Goal: Information Seeking & Learning: Learn about a topic

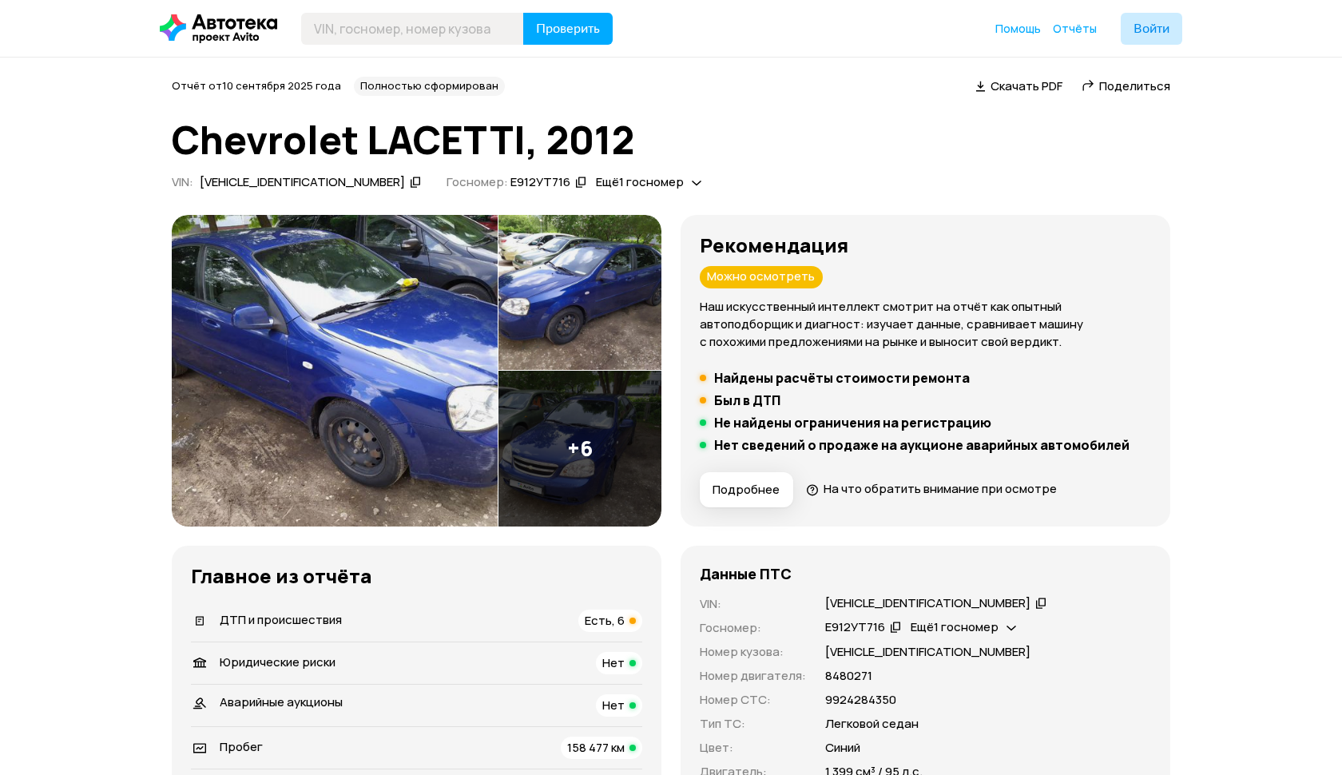
click at [752, 395] on h5 "Был в ДТП" at bounding box center [747, 400] width 66 height 16
click at [403, 392] on img at bounding box center [335, 371] width 326 height 312
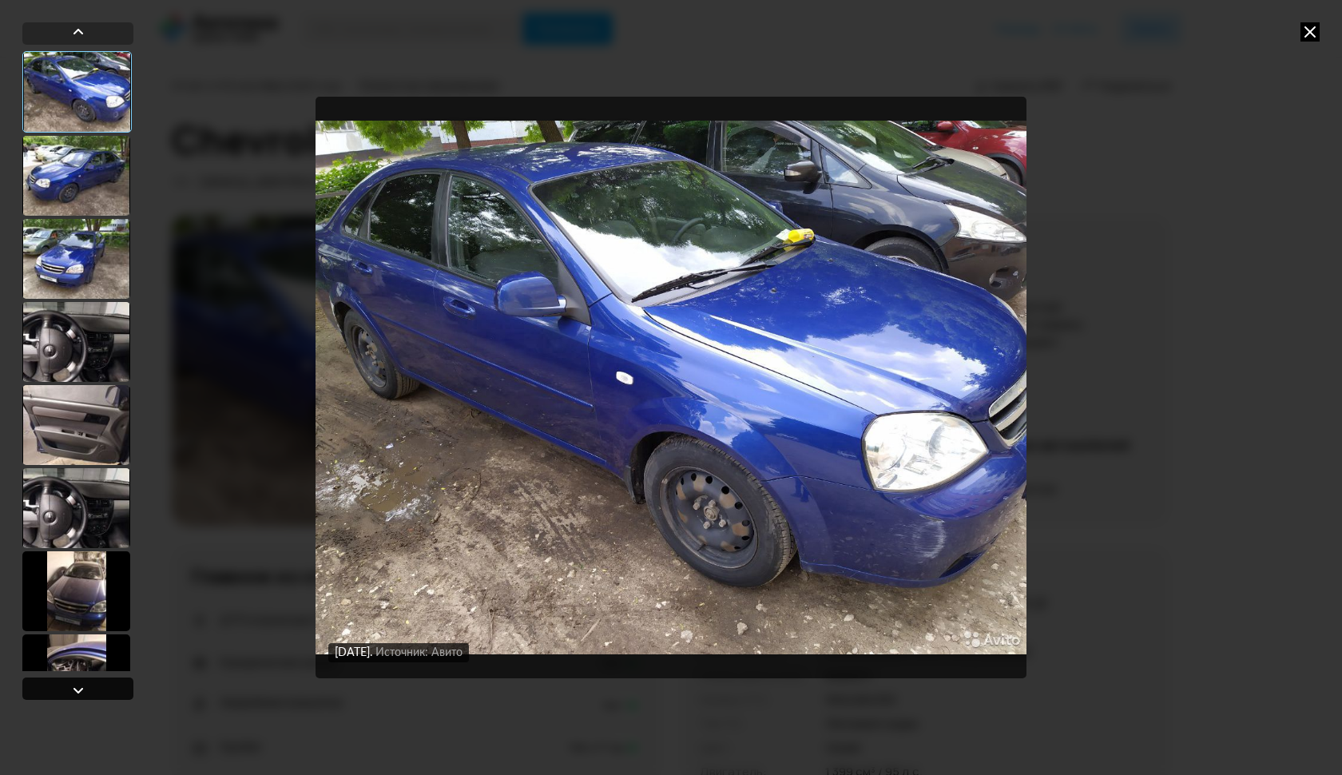
click at [85, 684] on div at bounding box center [78, 690] width 19 height 19
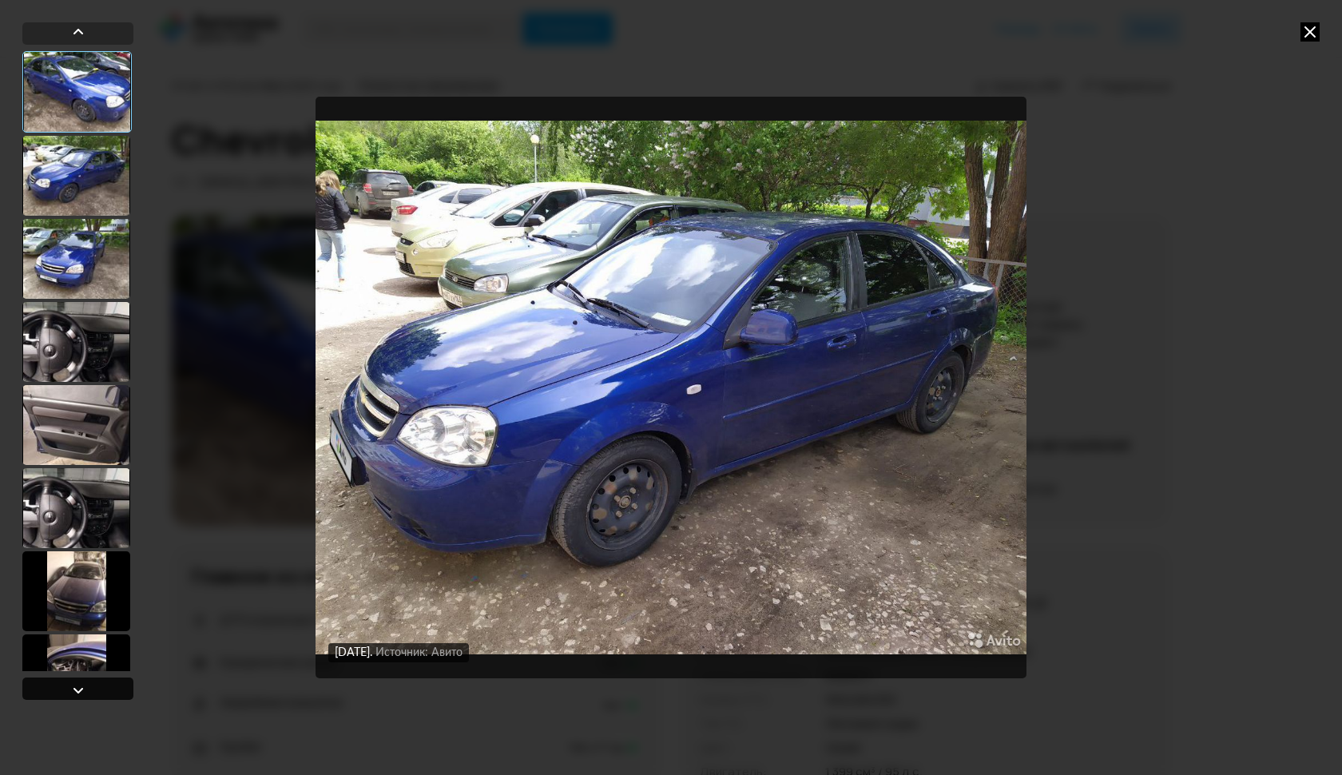
click at [85, 684] on div at bounding box center [78, 690] width 19 height 19
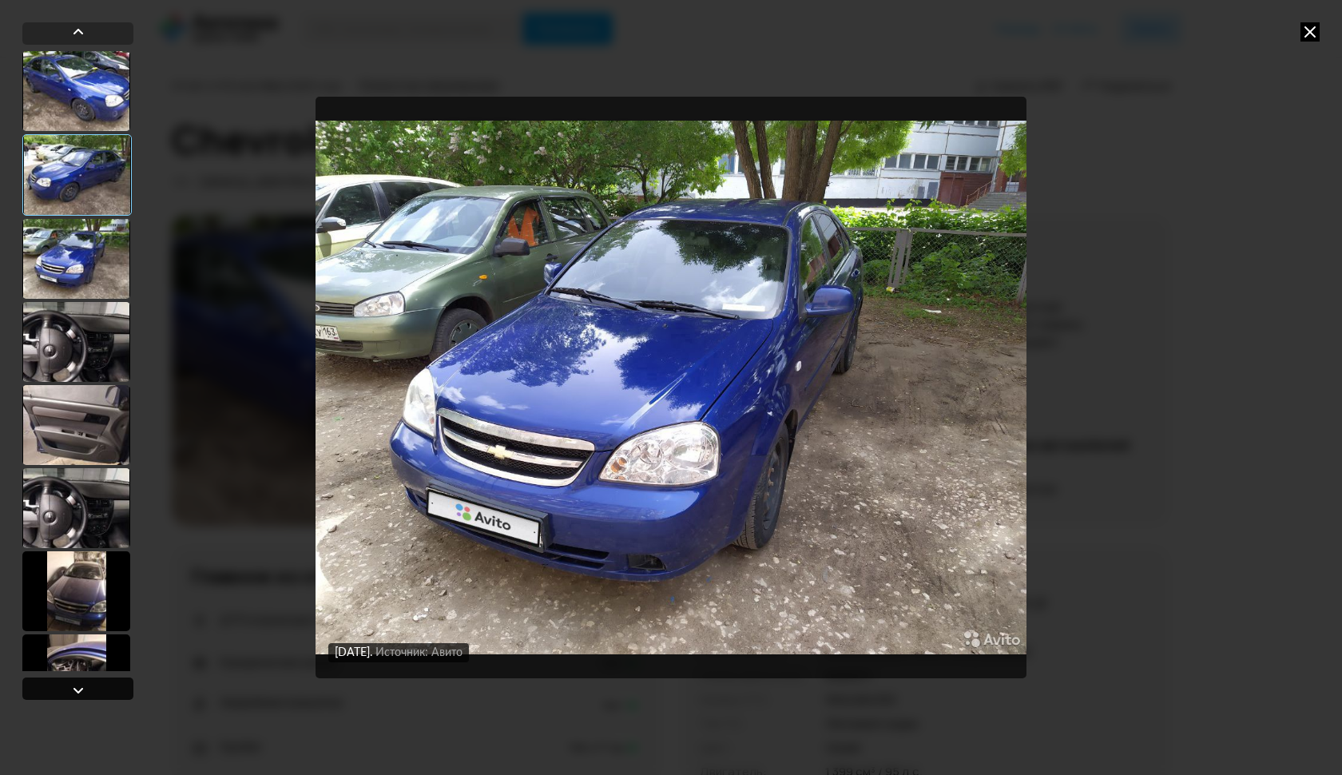
click at [85, 684] on div at bounding box center [78, 690] width 19 height 19
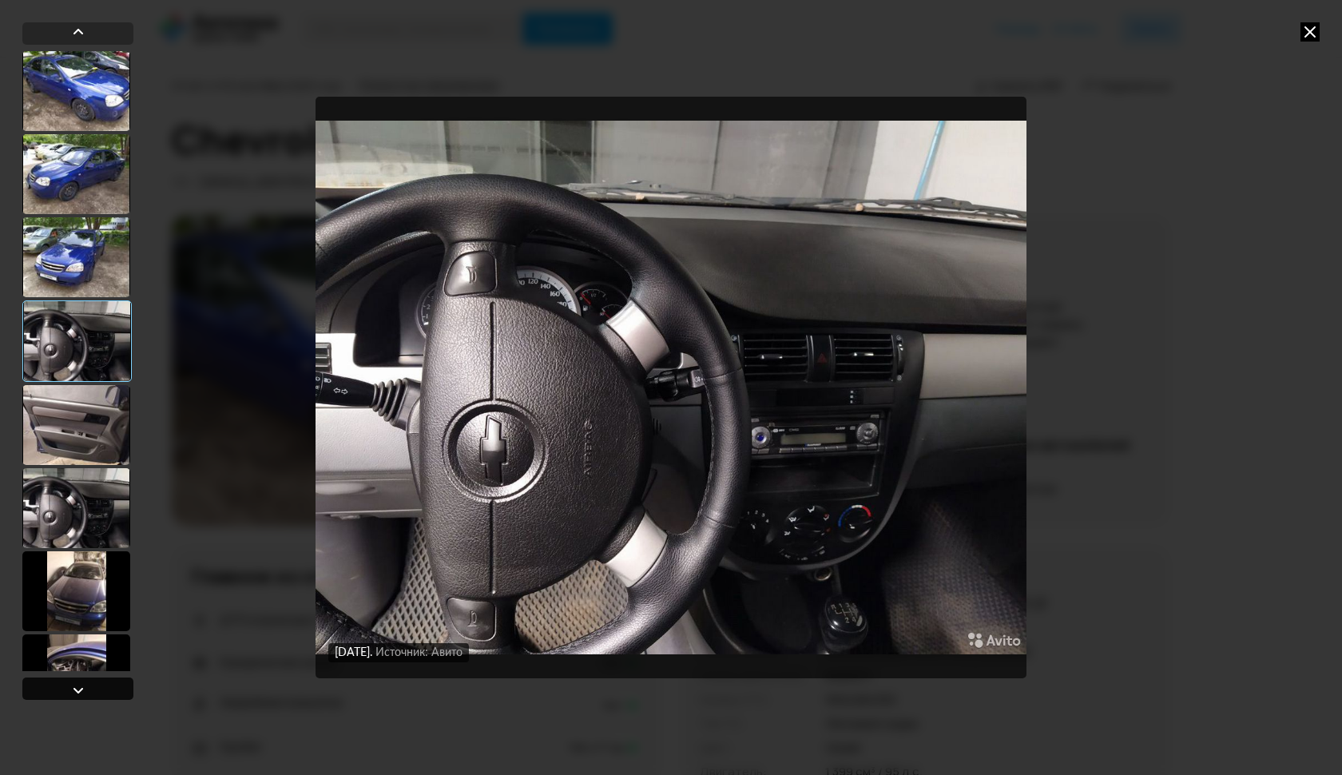
click at [85, 684] on div at bounding box center [78, 690] width 19 height 19
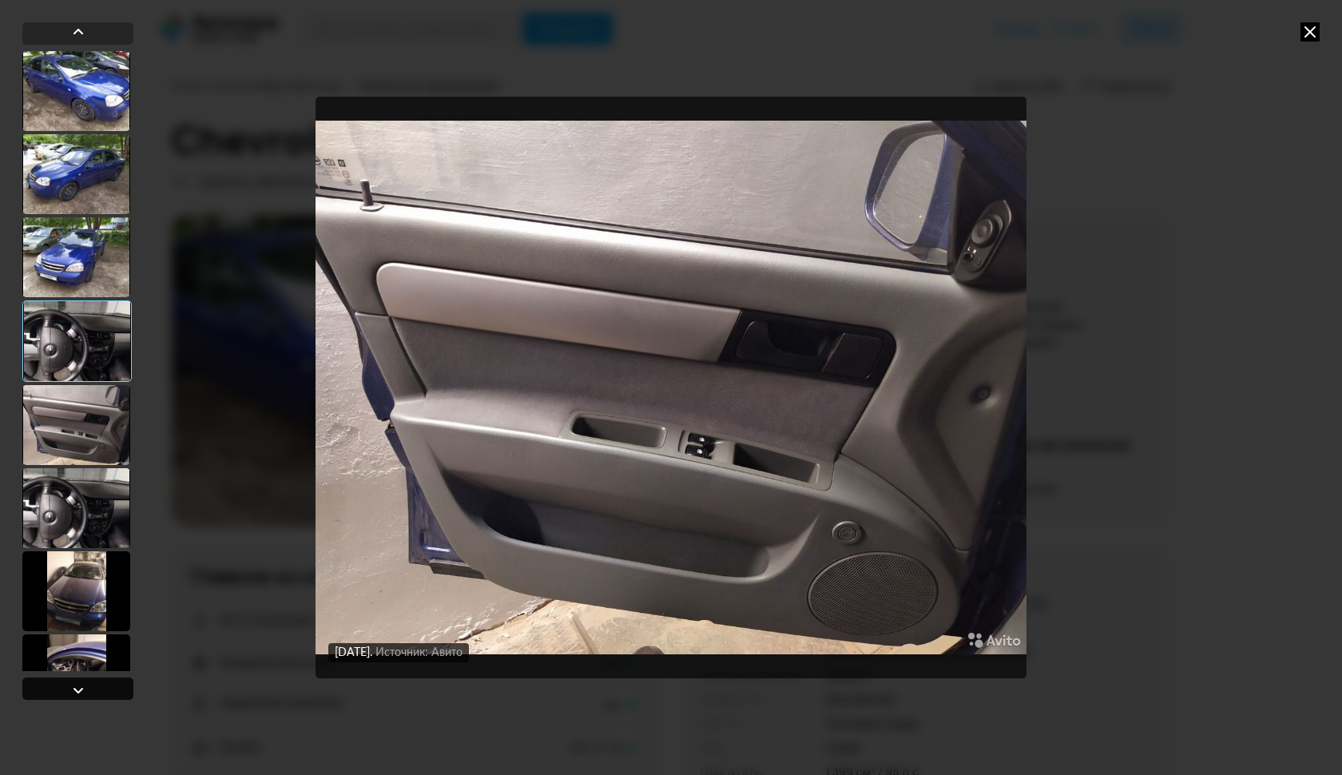
click at [85, 684] on div at bounding box center [78, 690] width 19 height 19
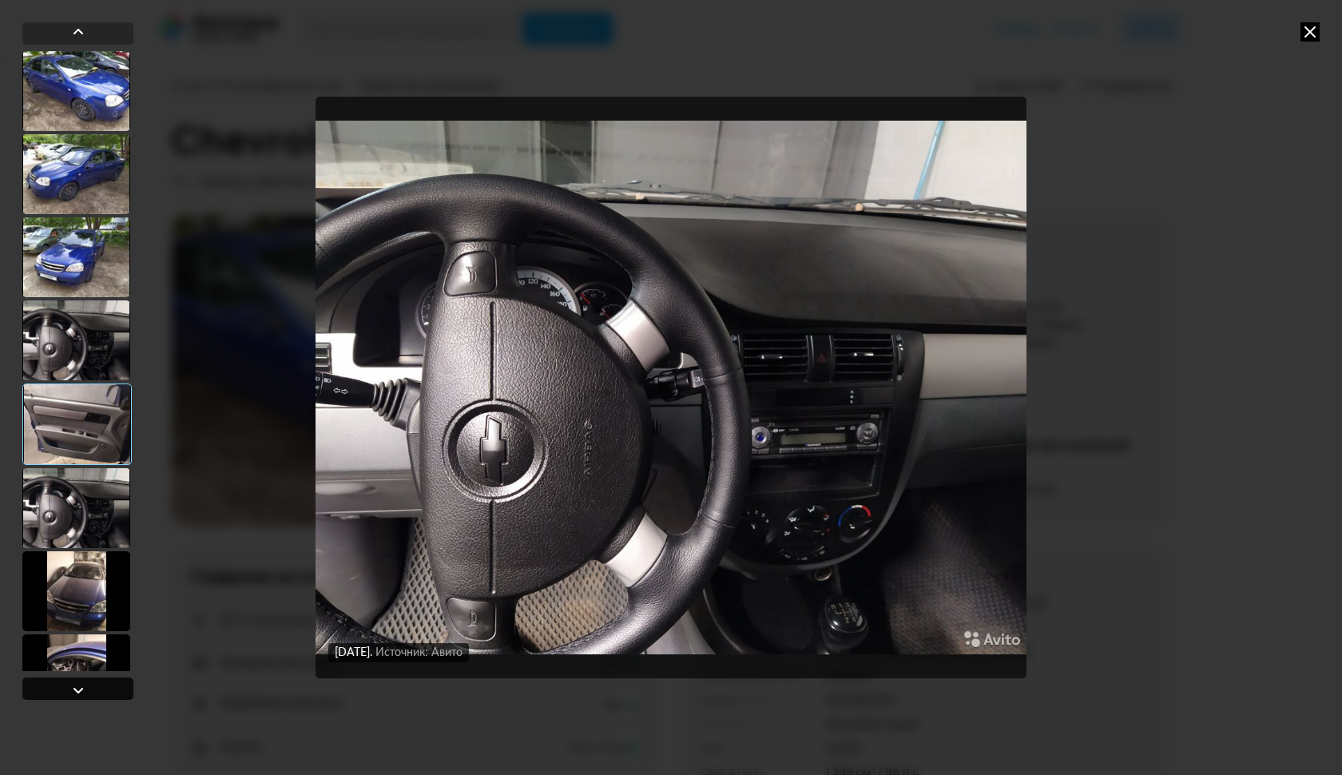
click at [85, 684] on div at bounding box center [78, 690] width 19 height 19
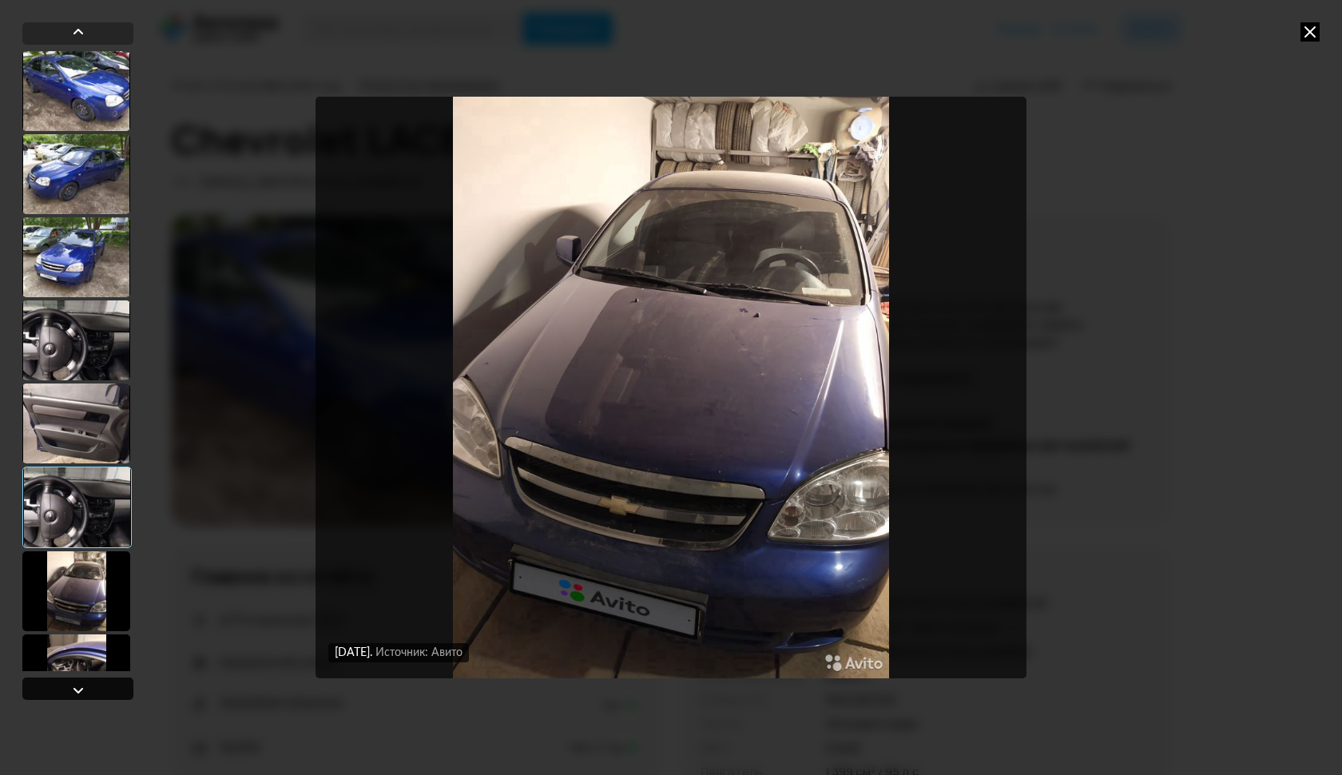
click at [85, 684] on div at bounding box center [78, 690] width 19 height 19
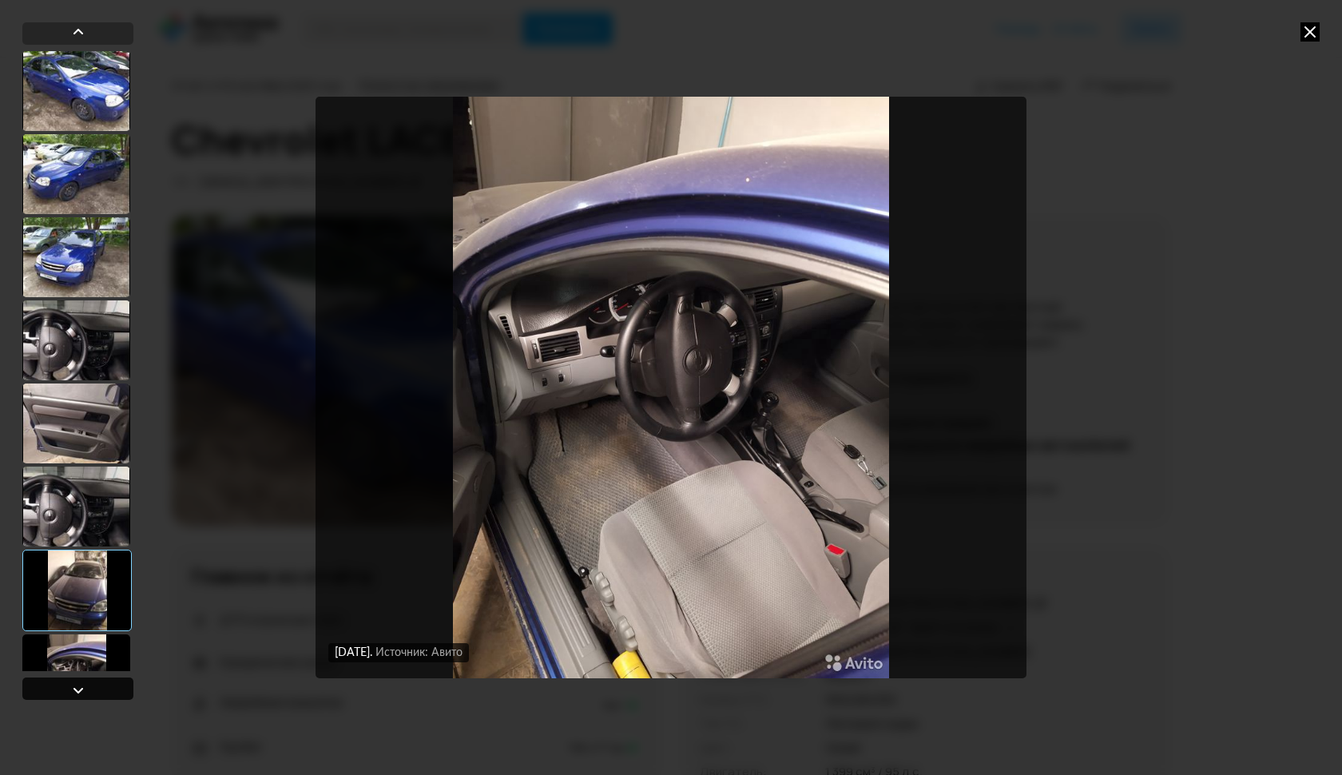
click at [85, 684] on div at bounding box center [78, 690] width 19 height 19
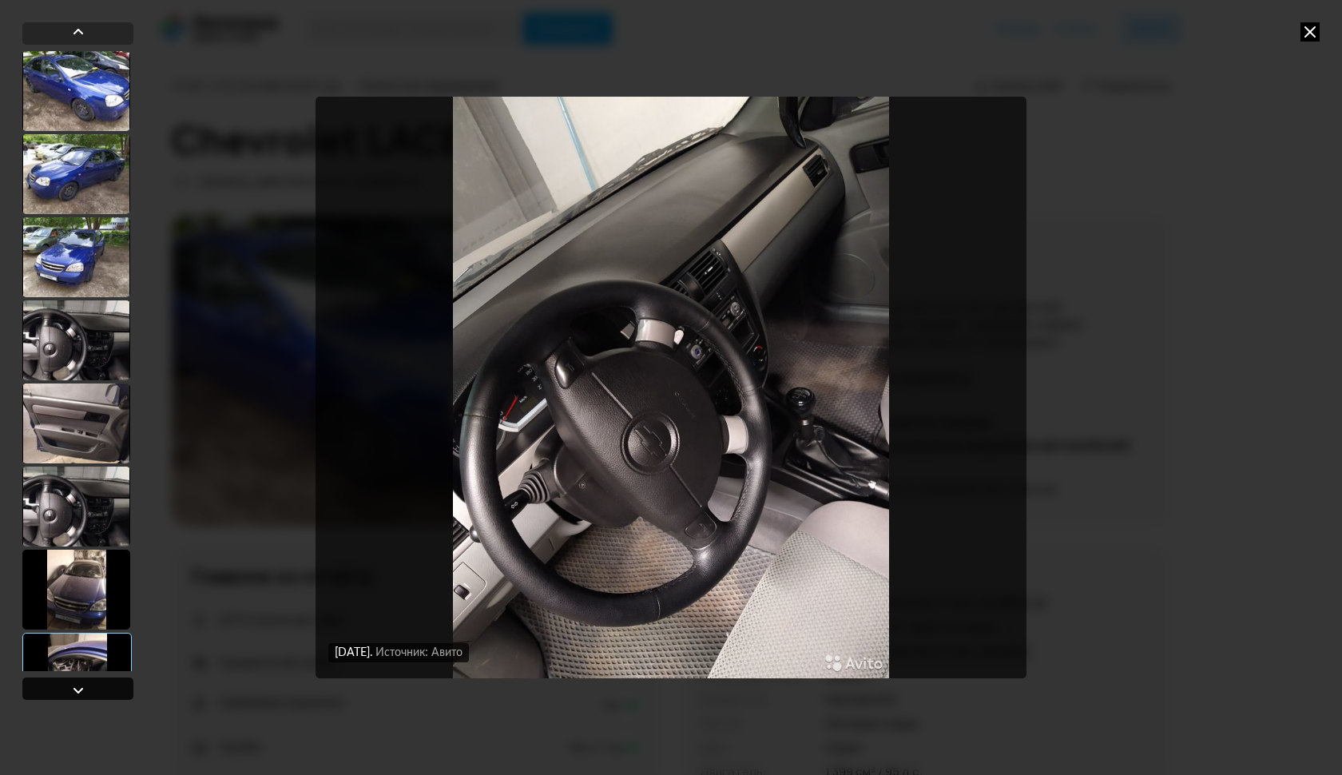
scroll to position [129, 0]
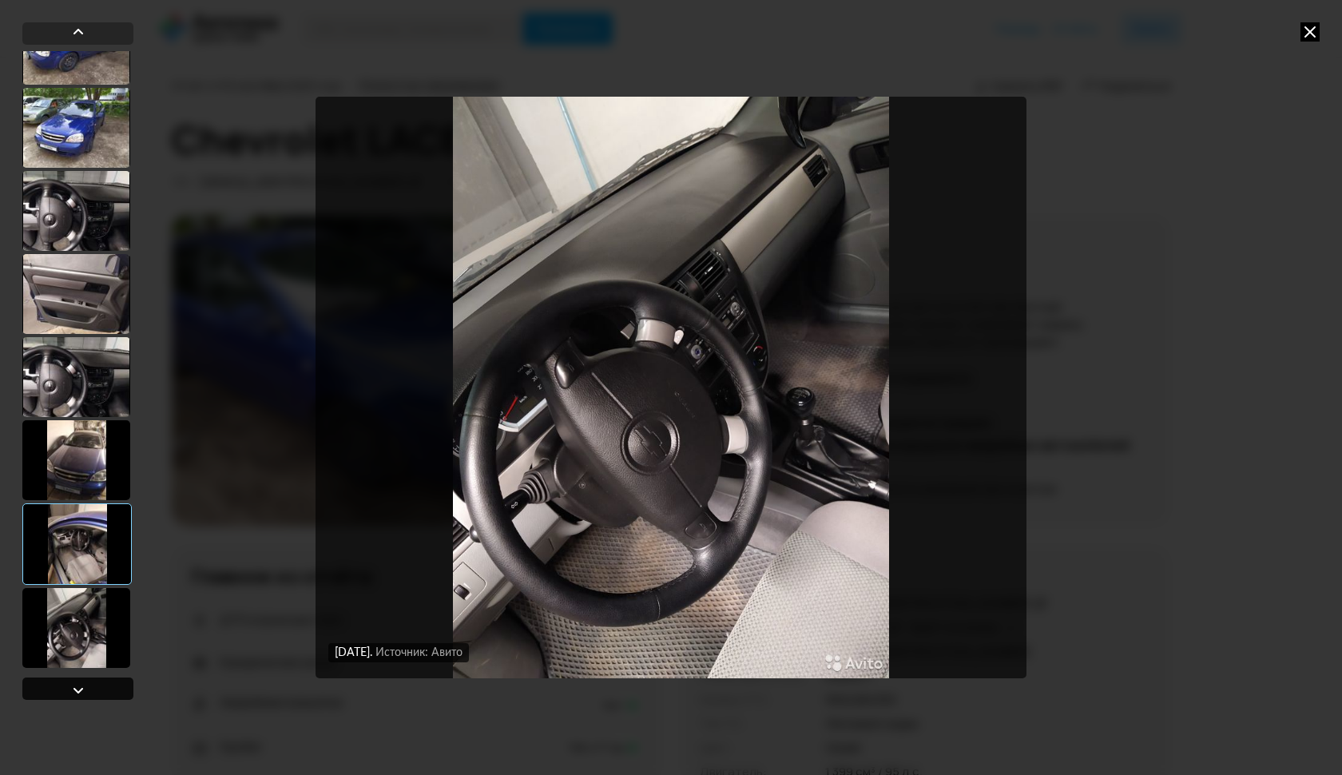
click at [85, 684] on div at bounding box center [78, 690] width 19 height 19
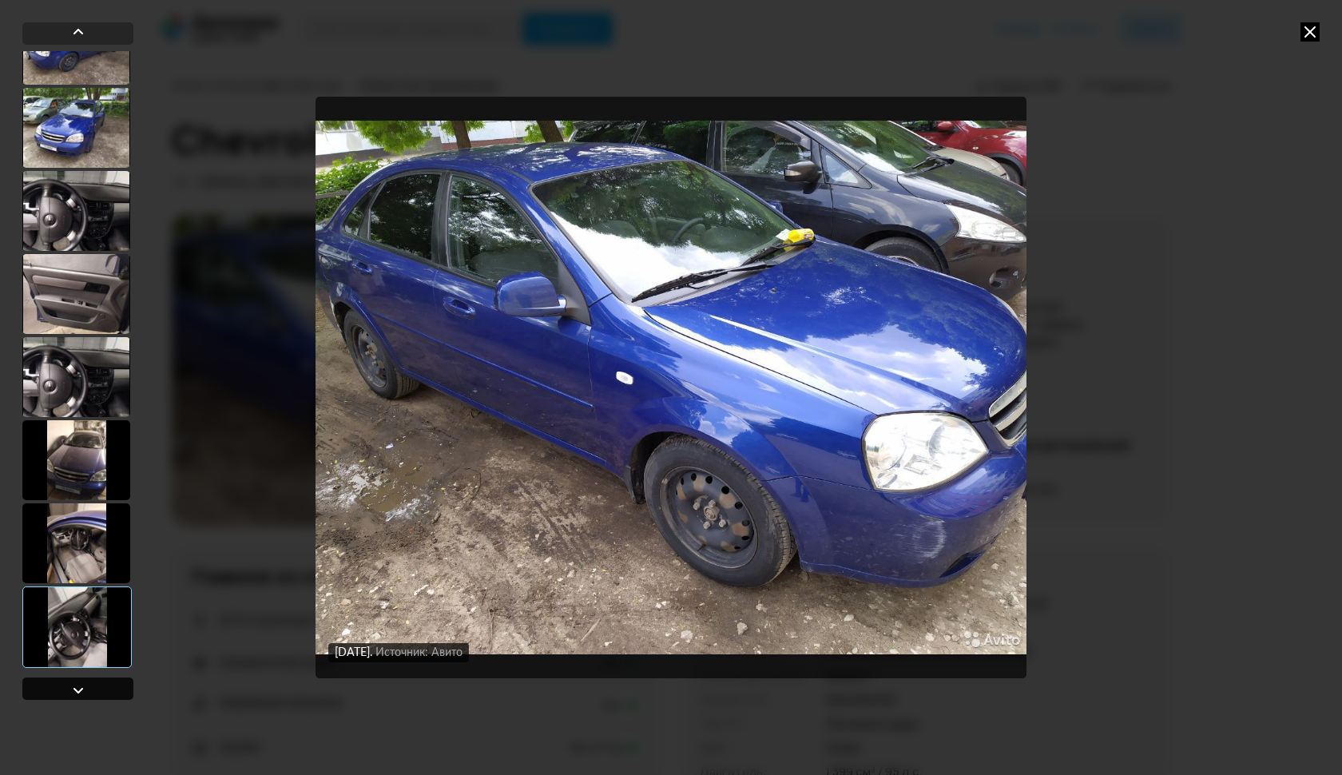
click at [85, 684] on div at bounding box center [78, 690] width 19 height 19
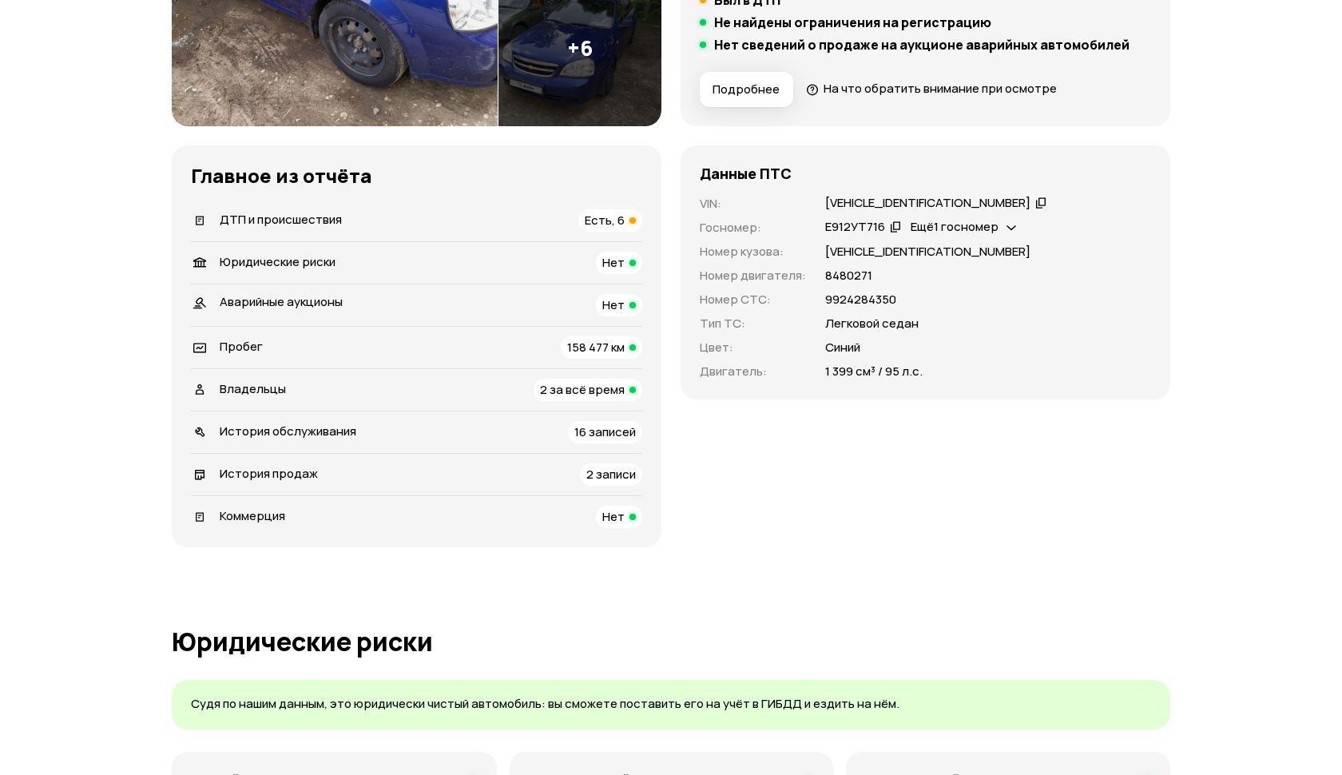
scroll to position [390, 0]
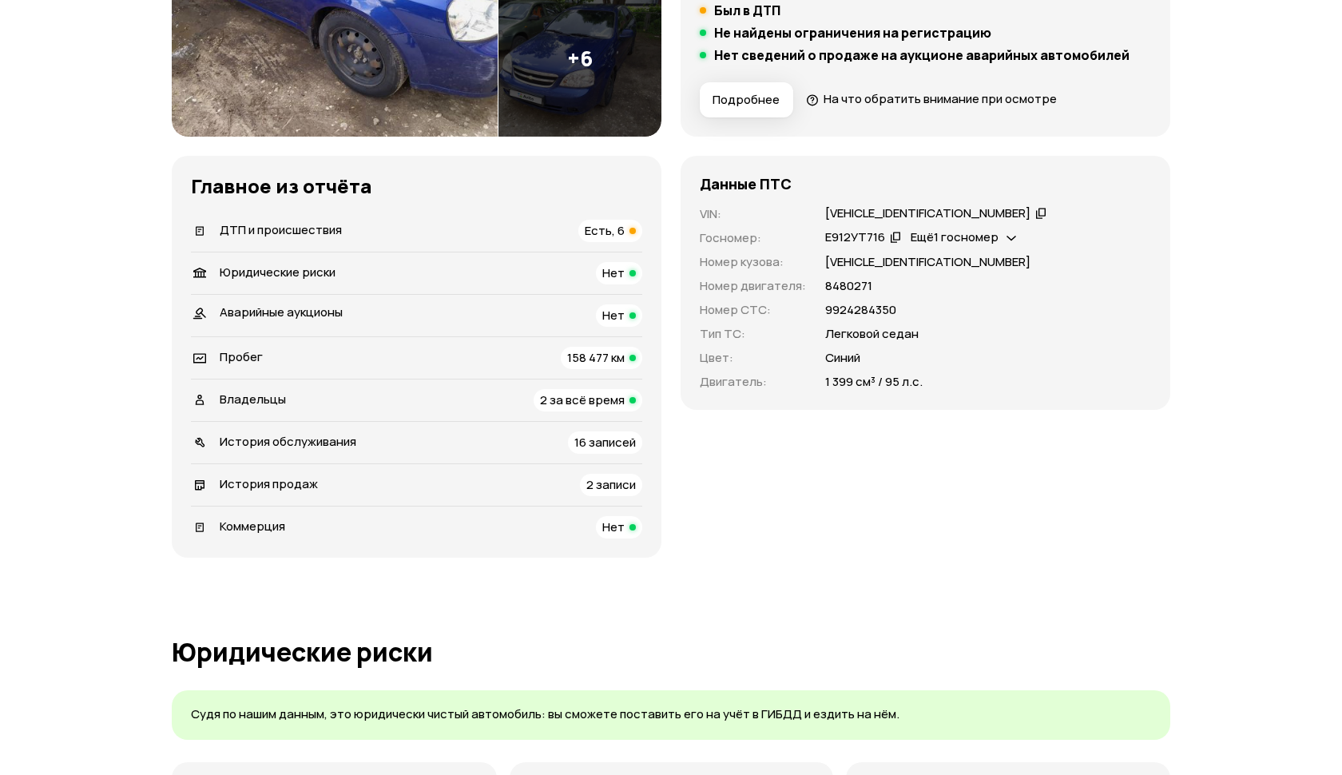
click at [619, 226] on span "Есть, 6" at bounding box center [605, 230] width 40 height 17
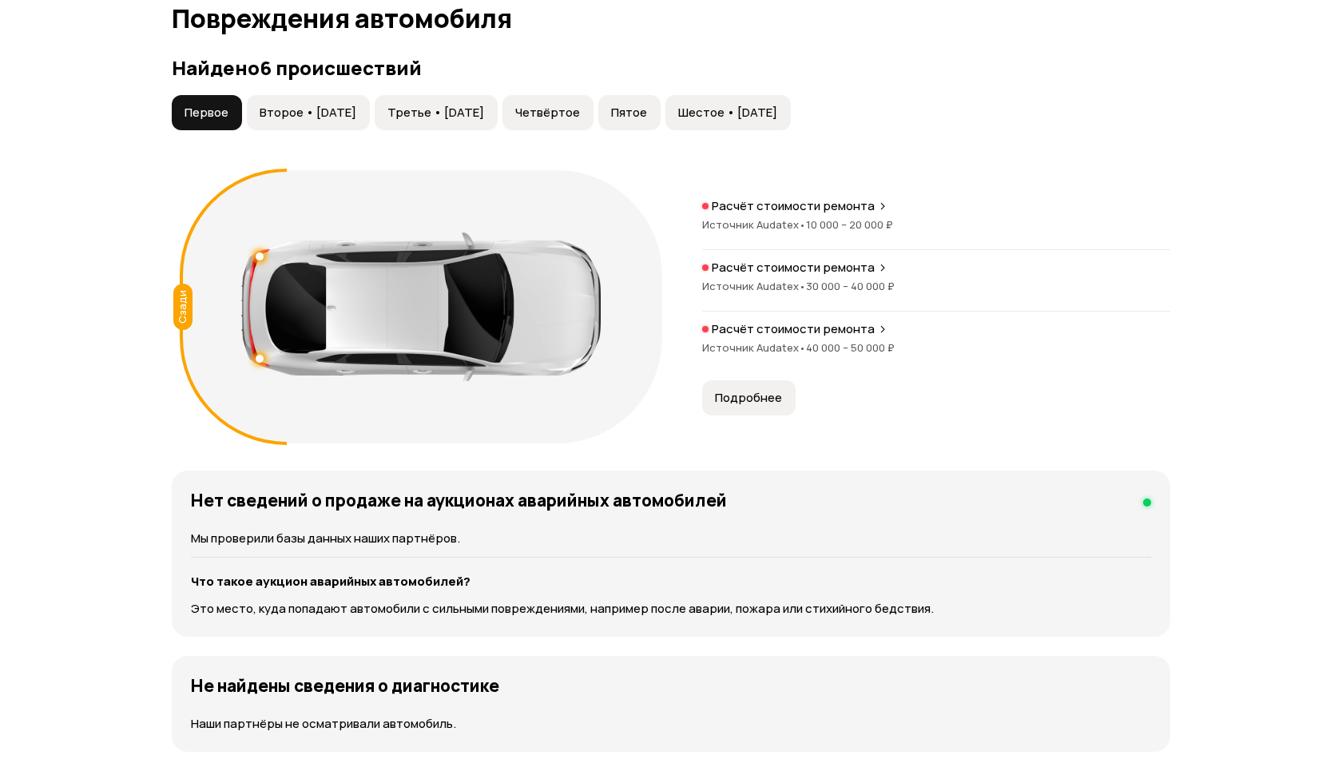
scroll to position [1654, 0]
